Goal: Task Accomplishment & Management: Manage account settings

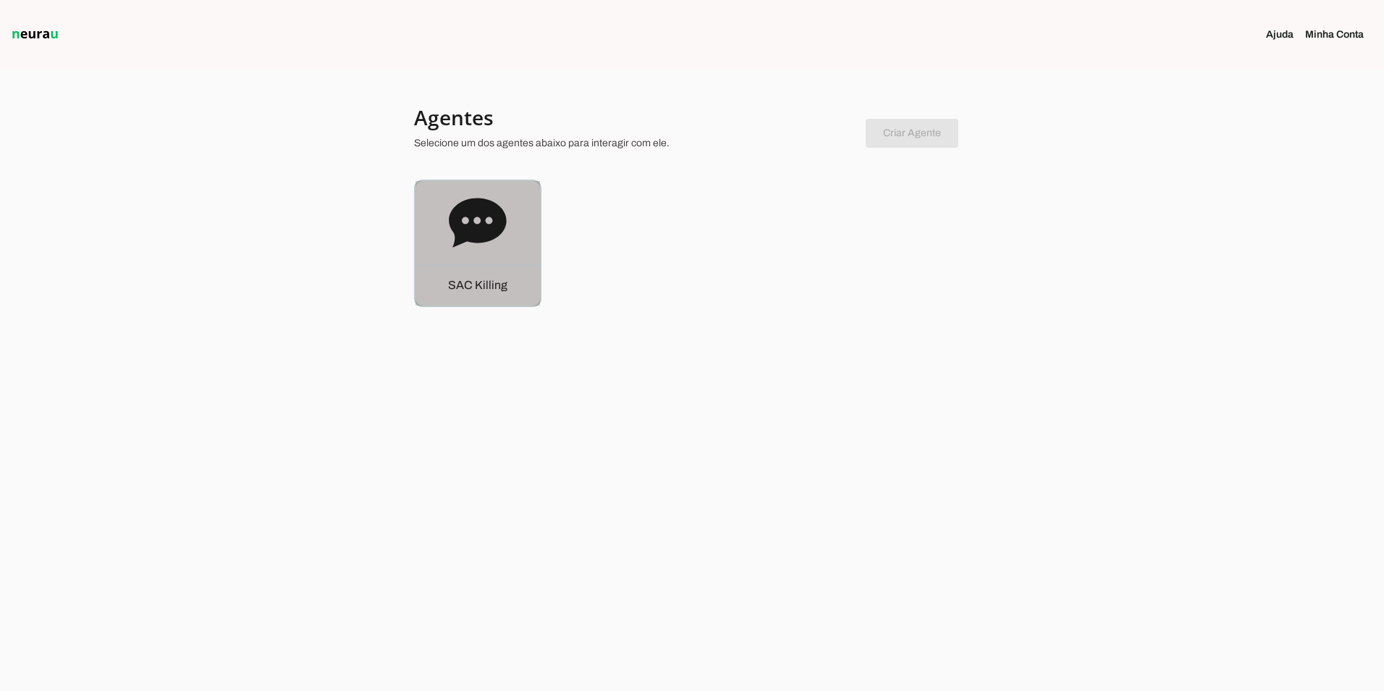
click at [470, 196] on icon at bounding box center [478, 223] width 58 height 58
